Goal: Check status: Check status

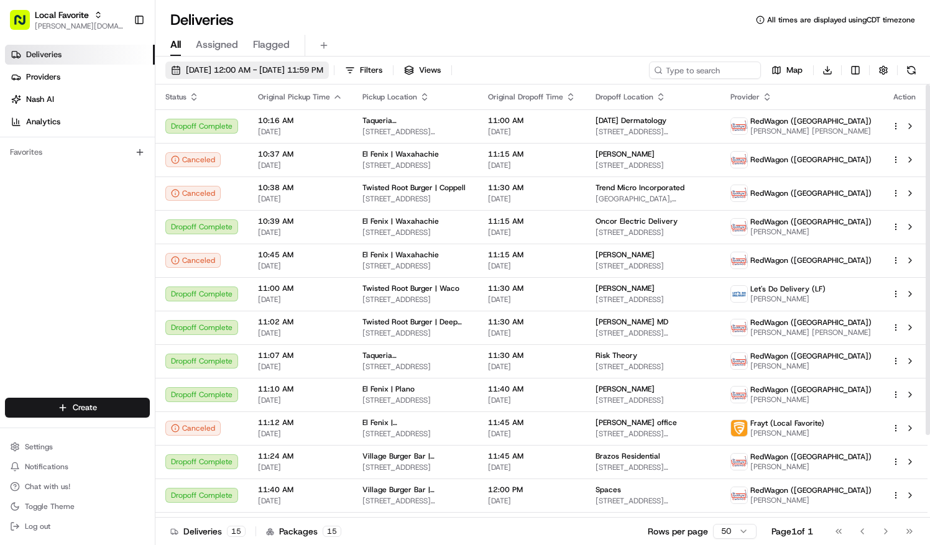
click at [192, 65] on span "[DATE] 12:00 AM - [DATE] 11:59 PM" at bounding box center [254, 70] width 137 height 11
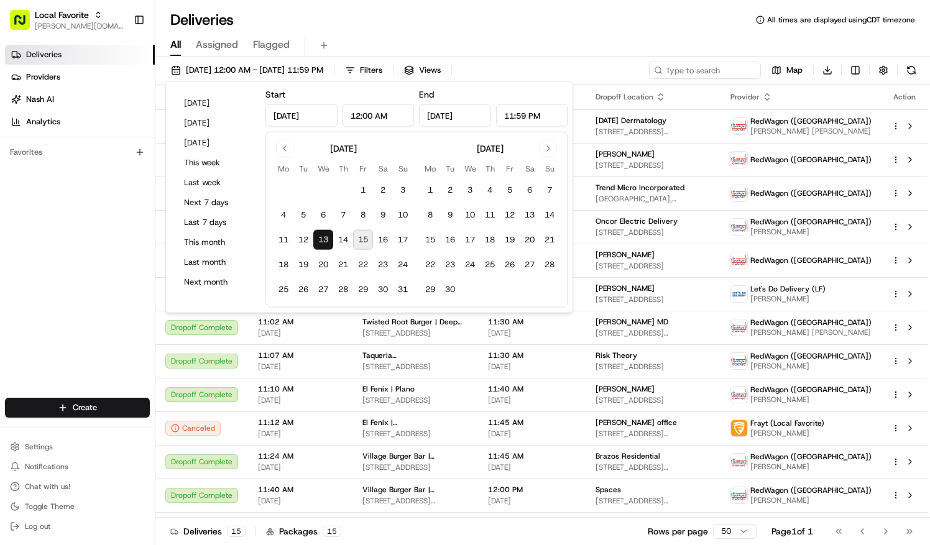
click at [366, 246] on button "15" at bounding box center [363, 240] width 20 height 20
type input "[DATE]"
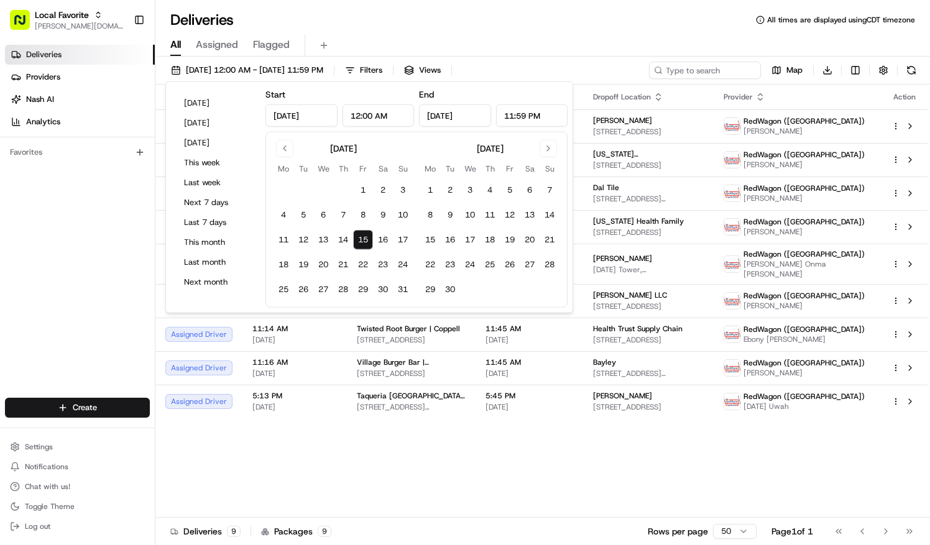
click at [422, 11] on div "Deliveries All times are displayed using CDT timezone" at bounding box center [542, 20] width 775 height 20
